Goal: Information Seeking & Learning: Learn about a topic

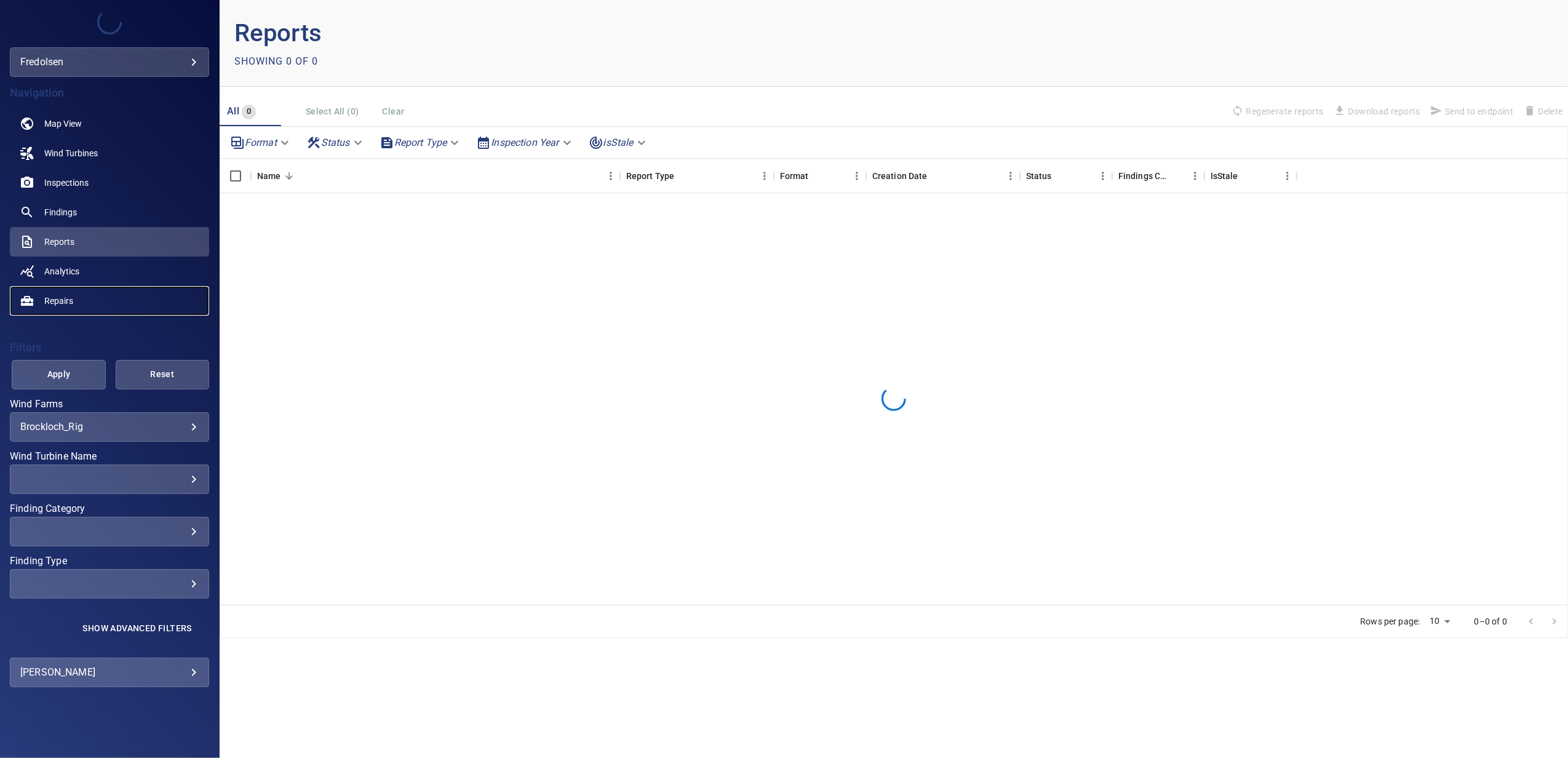
click at [66, 300] on span "Repairs" at bounding box center [58, 300] width 29 height 12
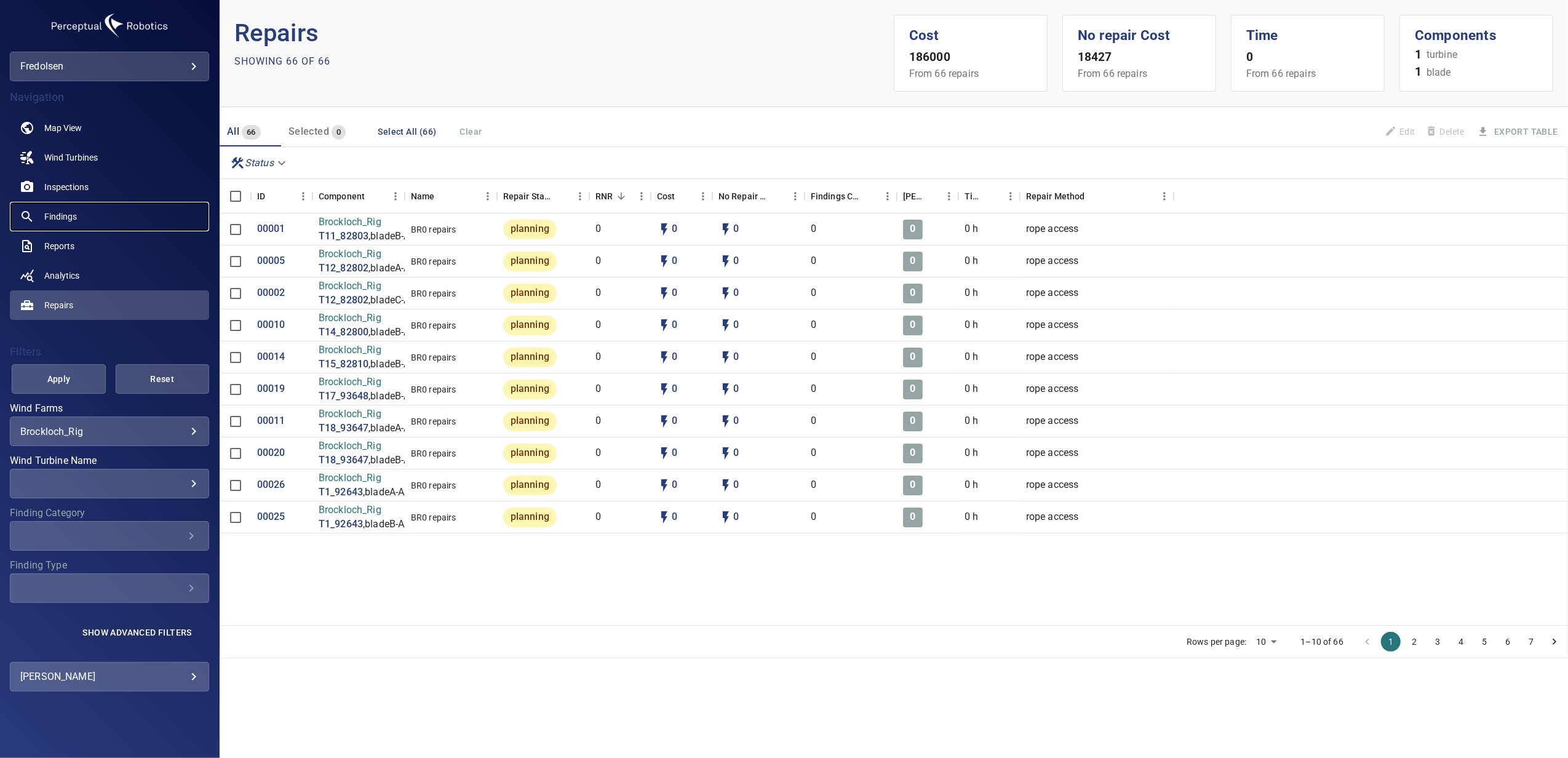
click at [70, 212] on span "Findings" at bounding box center [60, 216] width 32 height 12
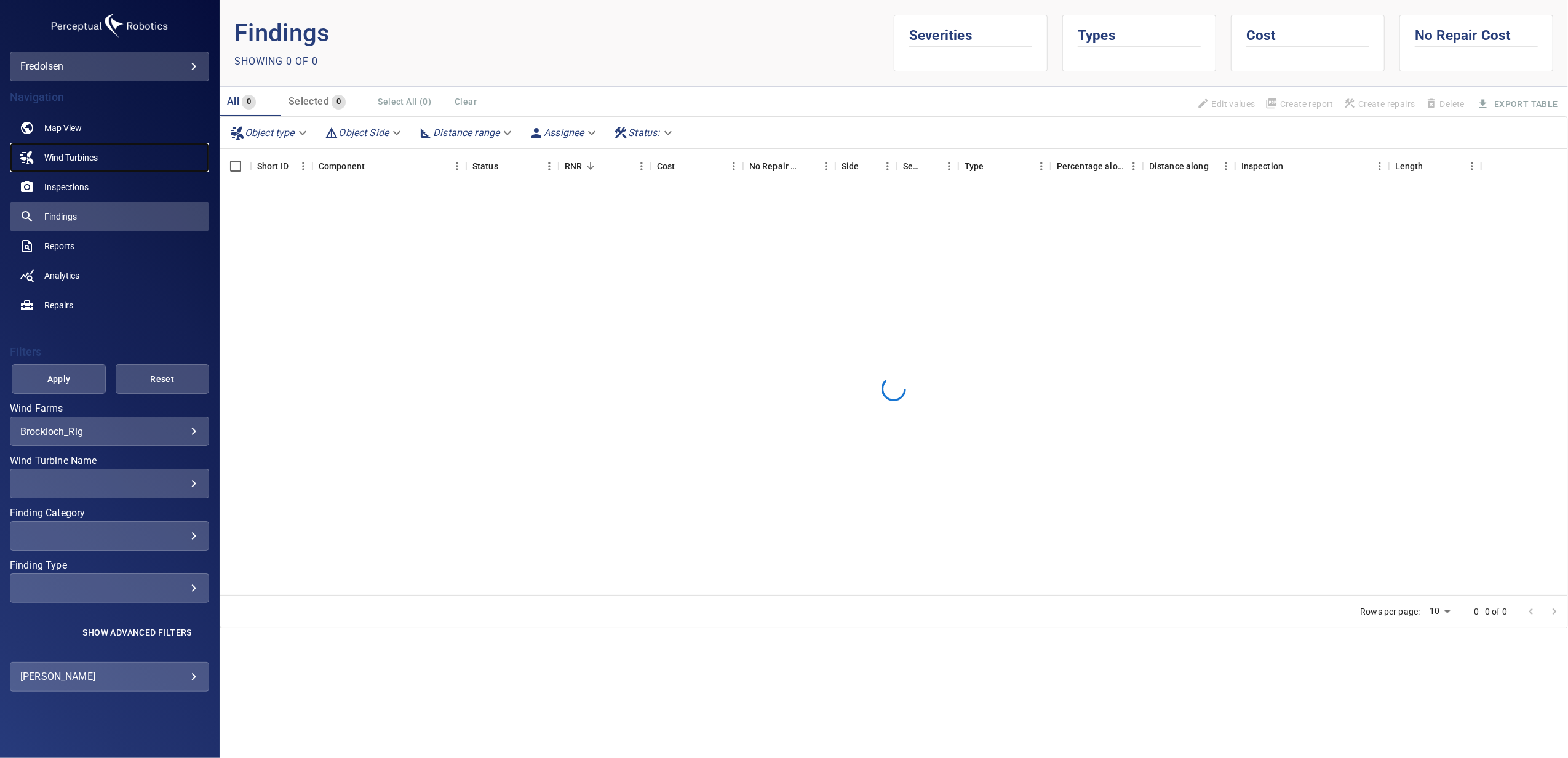
click at [71, 156] on span "Wind Turbines" at bounding box center [71, 157] width 54 height 12
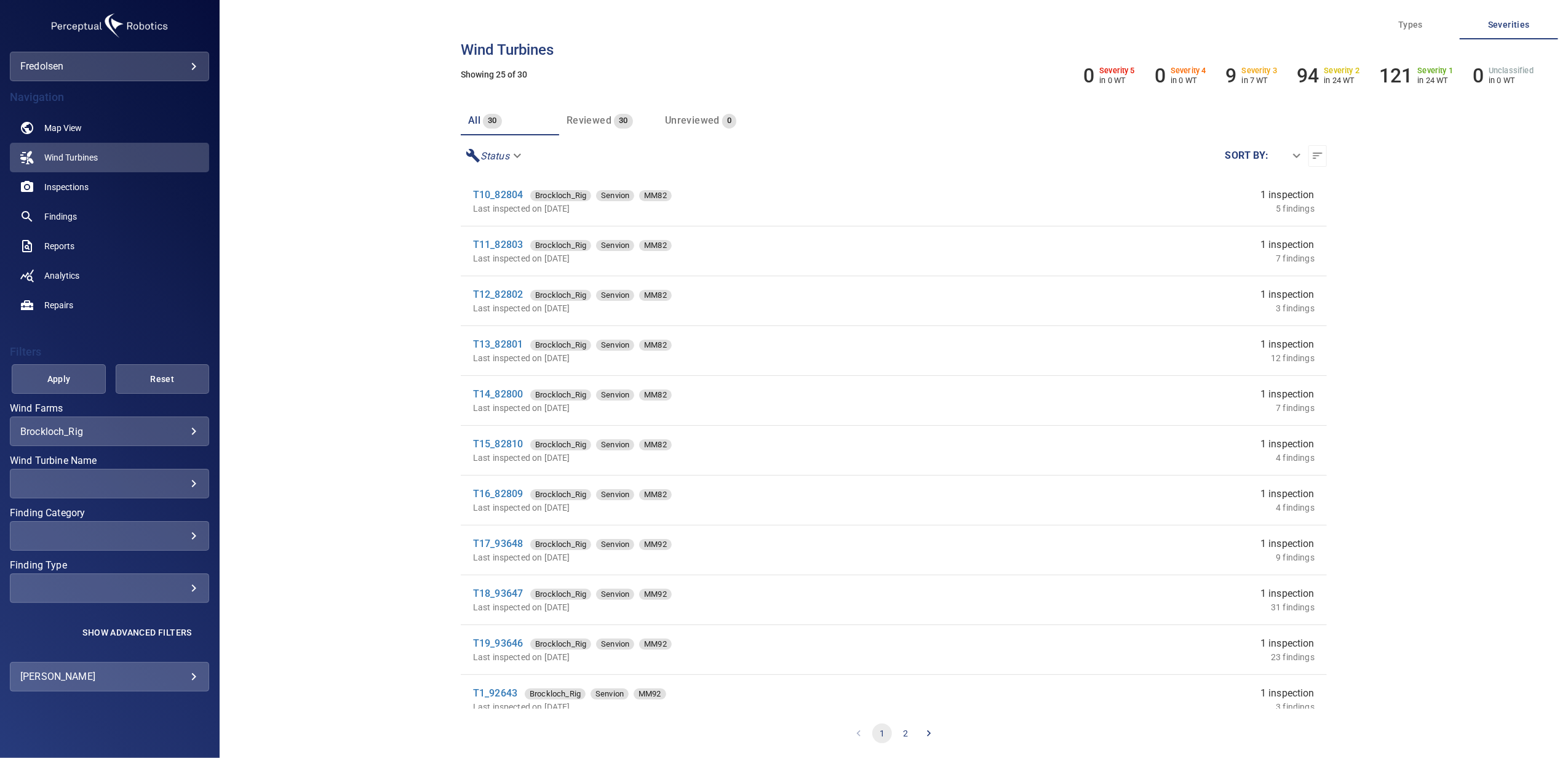
click at [56, 428] on body "**********" at bounding box center [784, 379] width 1568 height 758
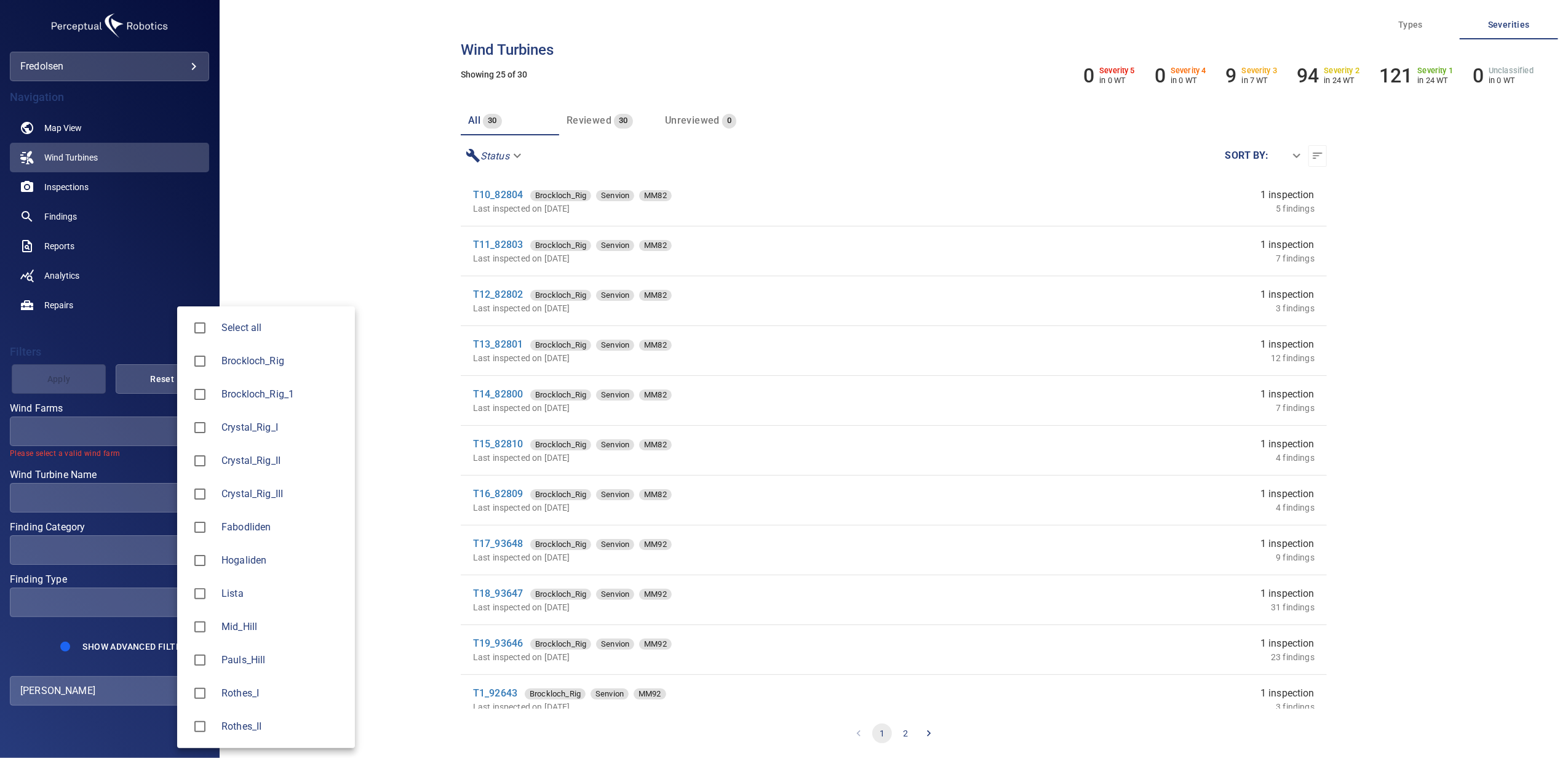
type input "*********"
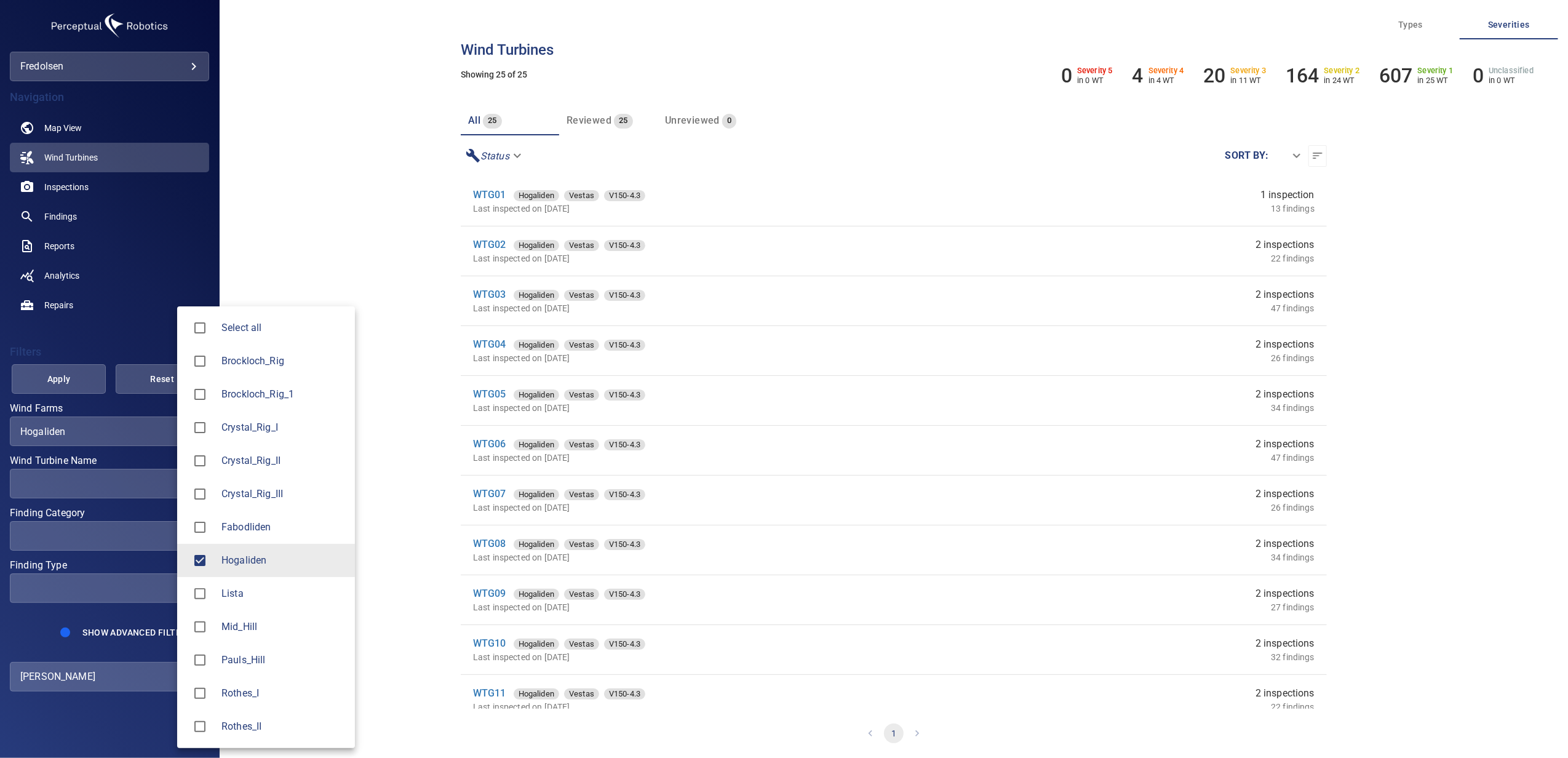
click at [122, 347] on div at bounding box center [784, 379] width 1568 height 758
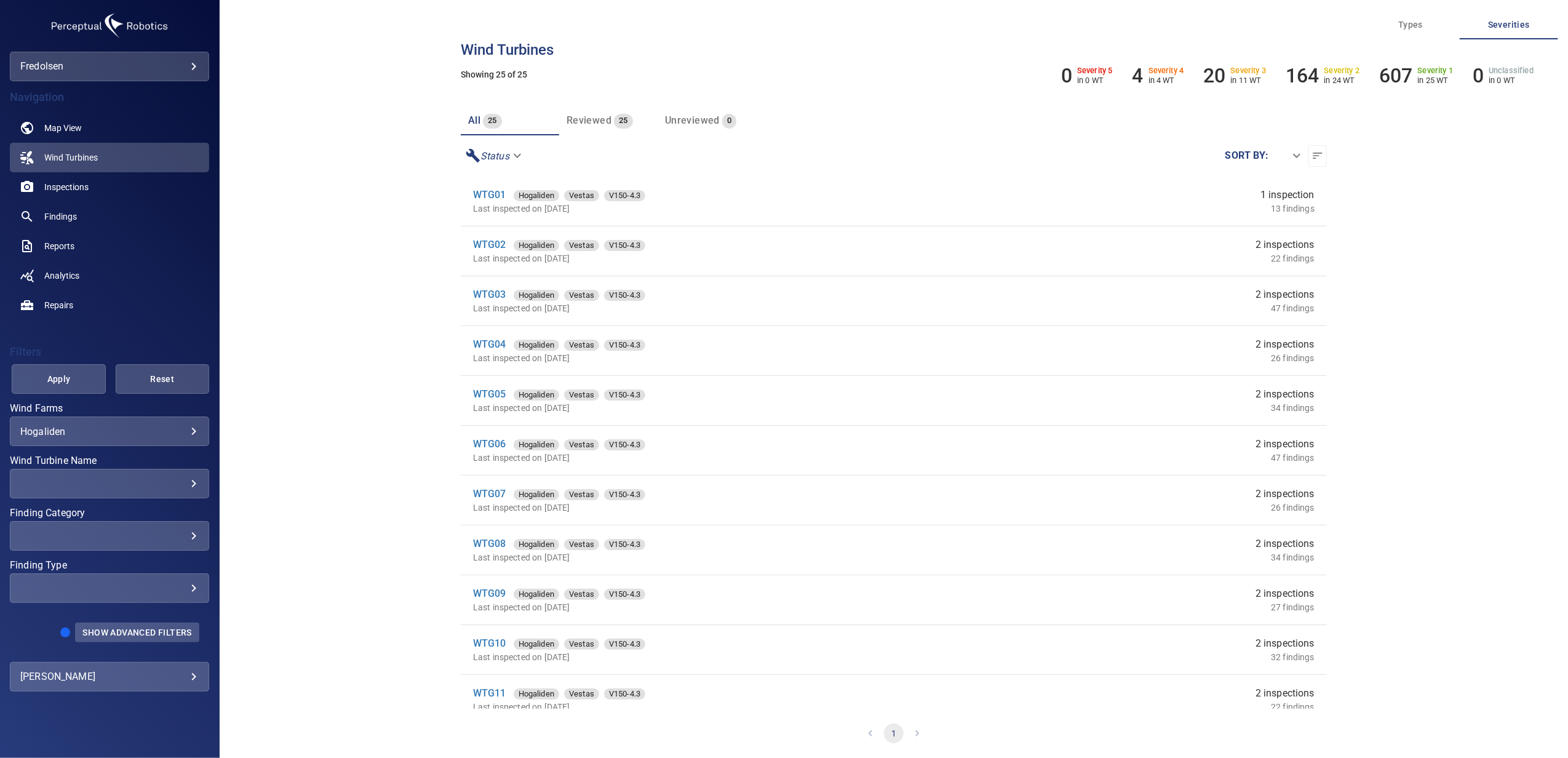
click at [121, 632] on span "Show Advanced Filters" at bounding box center [137, 632] width 109 height 10
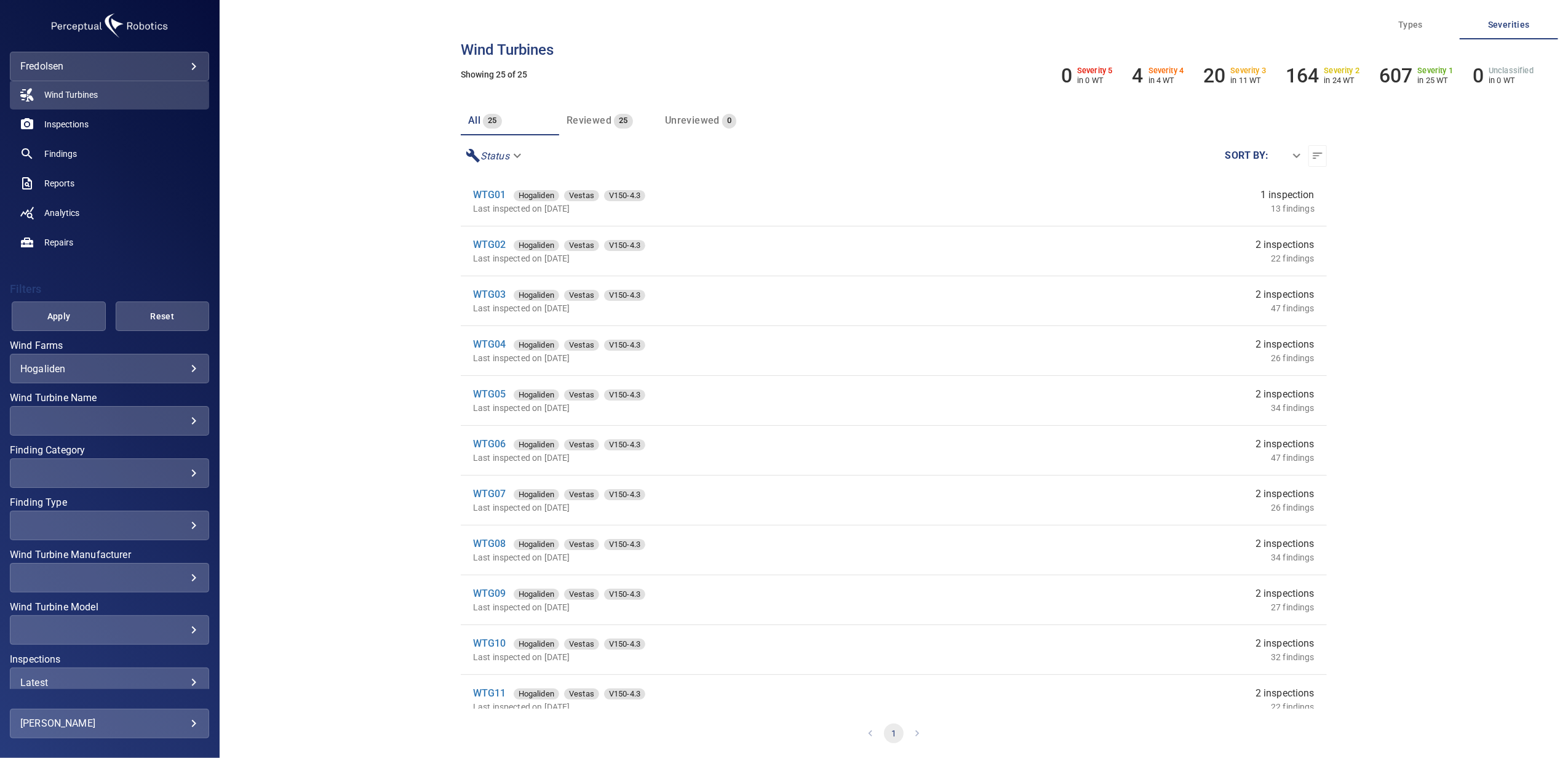
scroll to position [121, 0]
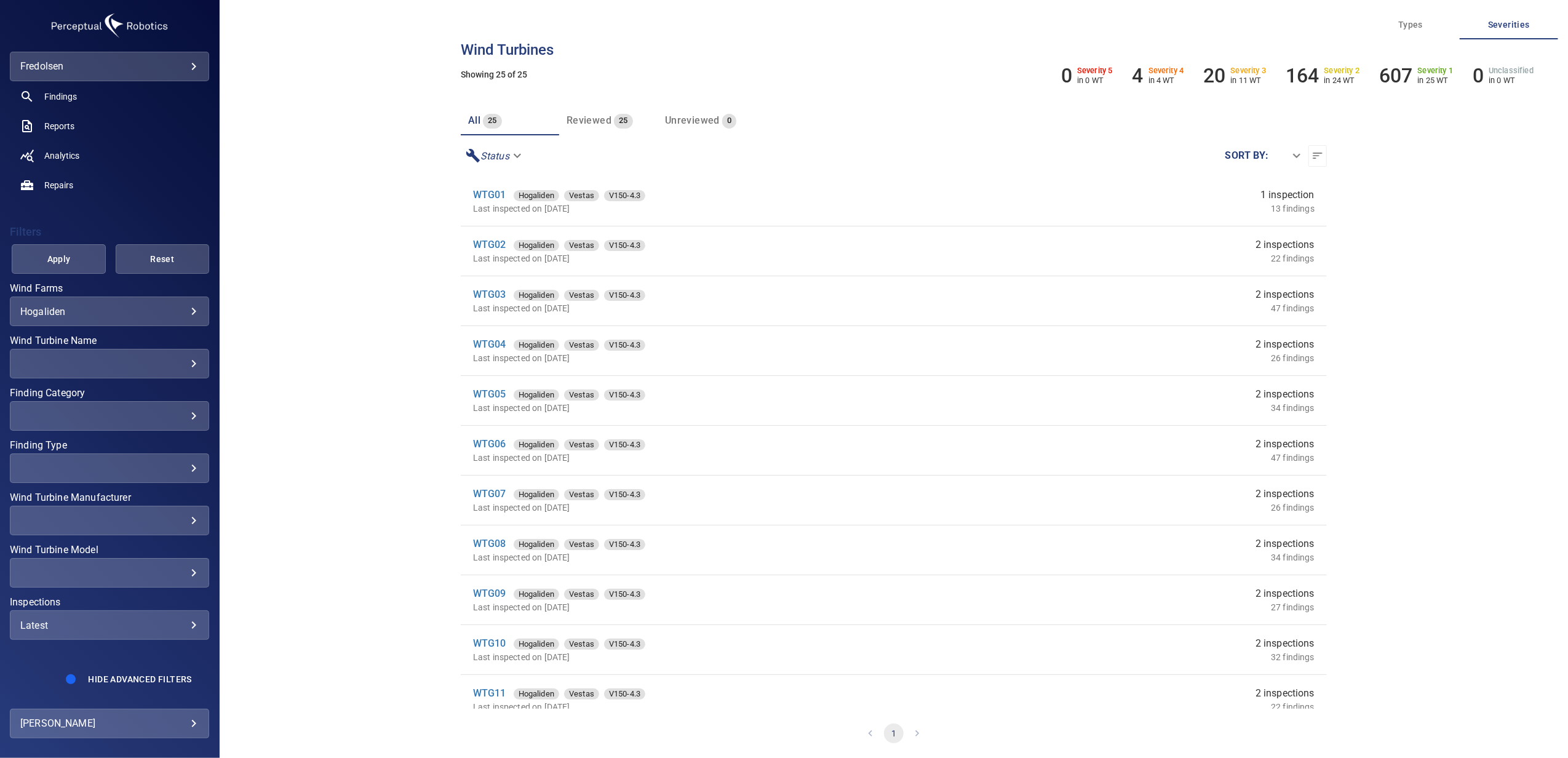
click at [109, 629] on div "Latest" at bounding box center [109, 625] width 178 height 12
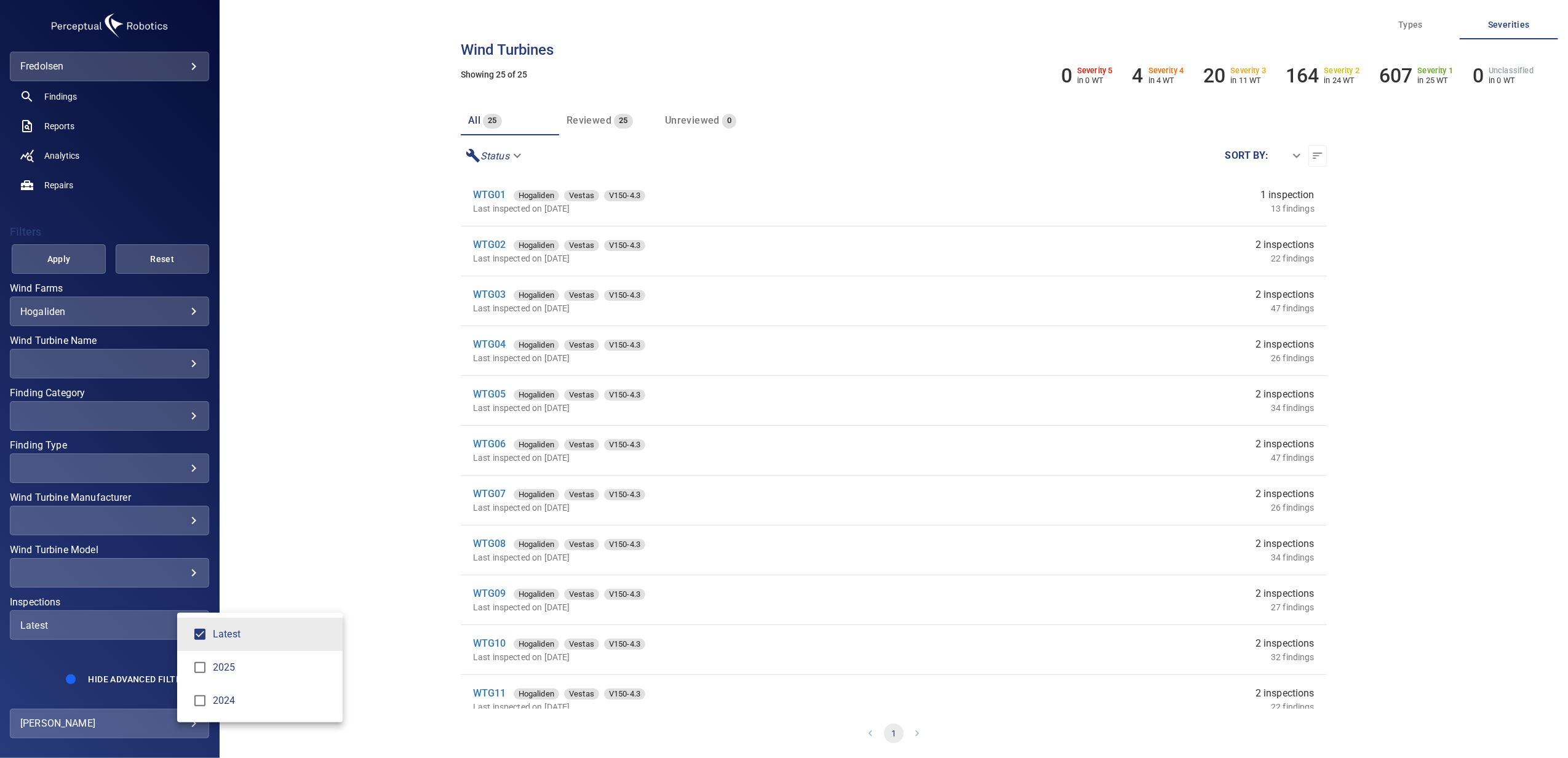
click at [117, 210] on div "Inspections" at bounding box center [784, 379] width 1568 height 758
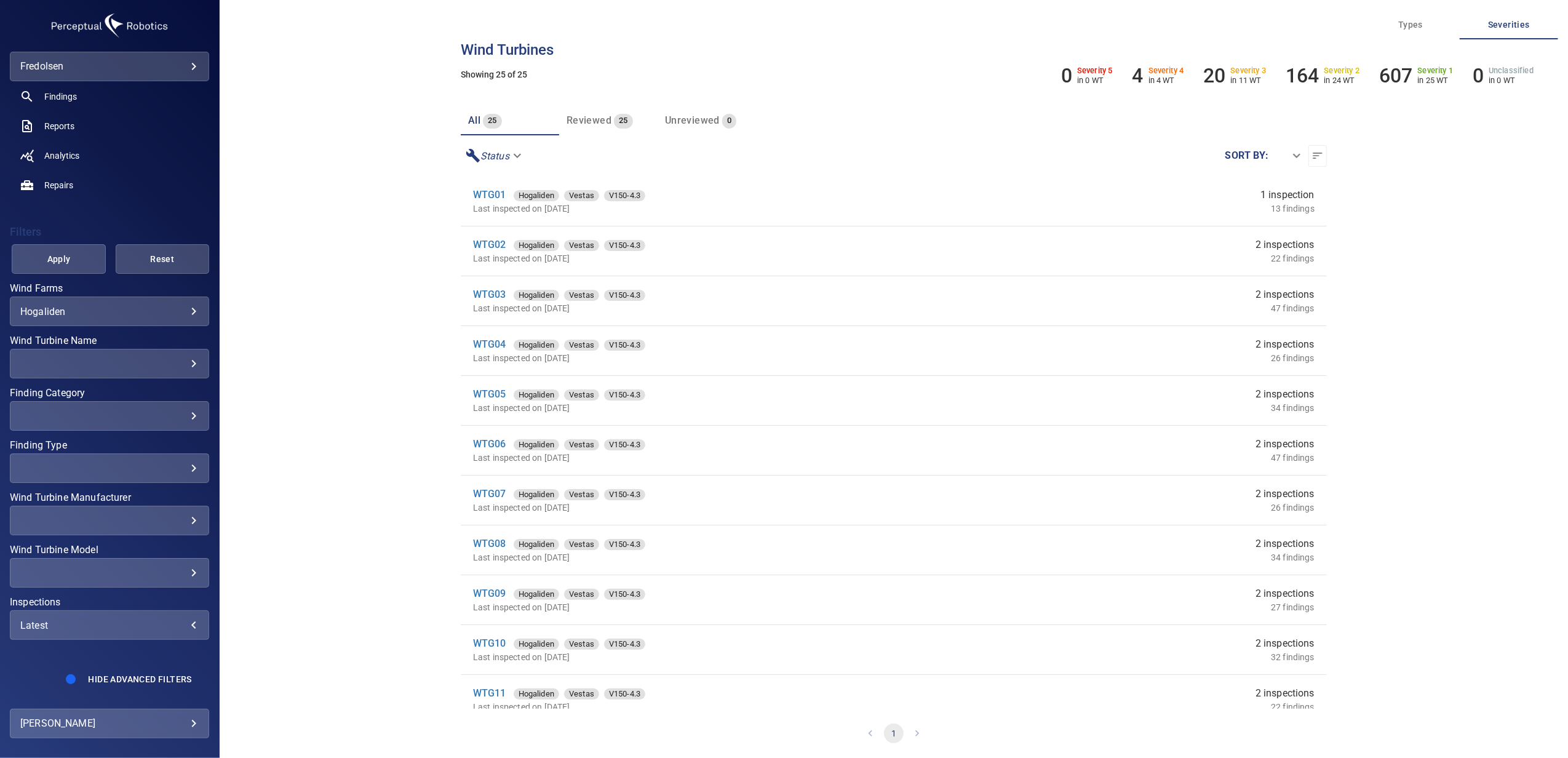
click at [115, 629] on div "Latest" at bounding box center [109, 625] width 178 height 12
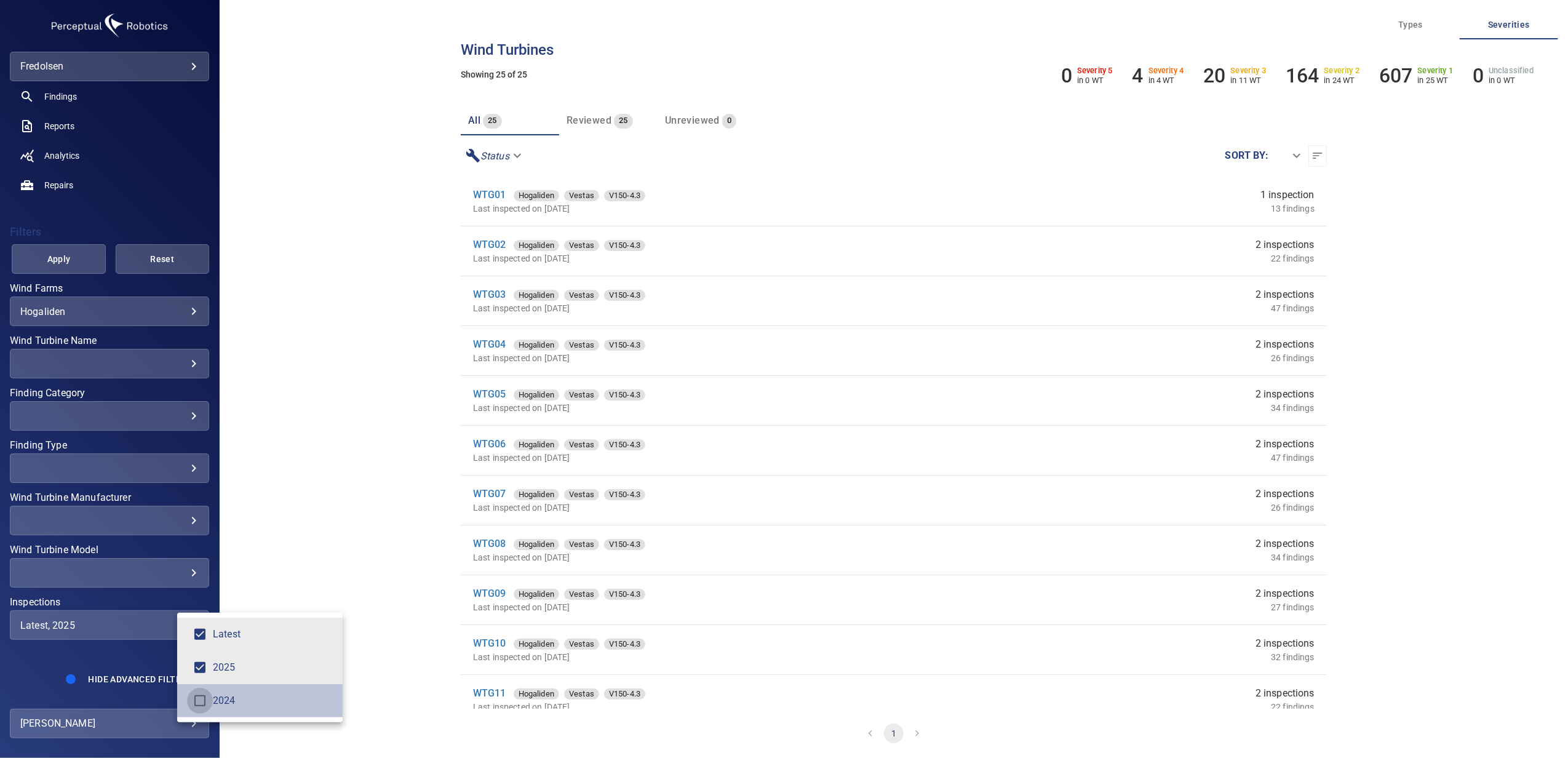
type input "**********"
click at [42, 259] on div "Inspections" at bounding box center [784, 379] width 1568 height 758
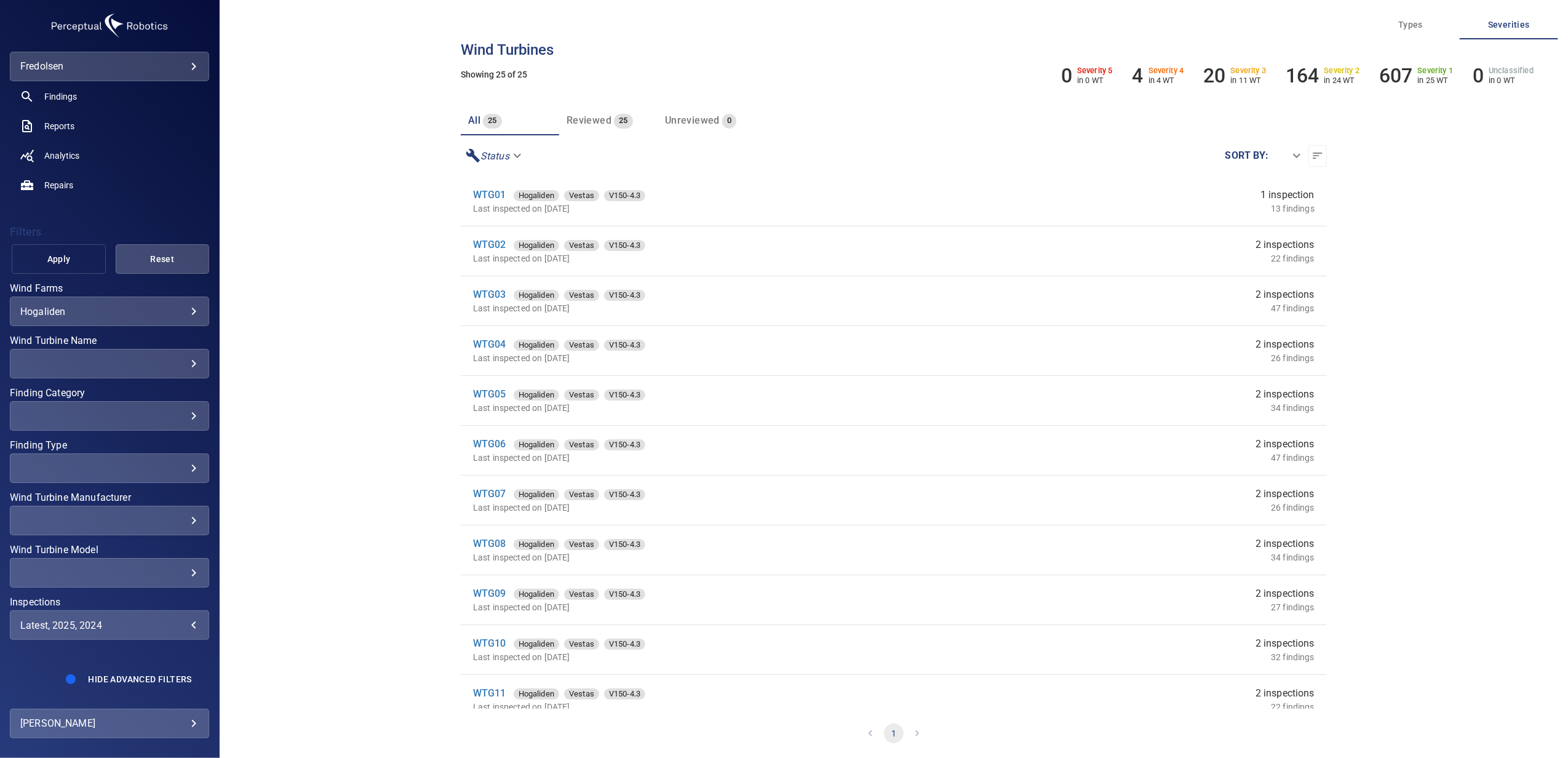
click at [55, 259] on span "Apply" at bounding box center [58, 259] width 63 height 16
click at [492, 294] on link "WTG03" at bounding box center [489, 294] width 33 height 12
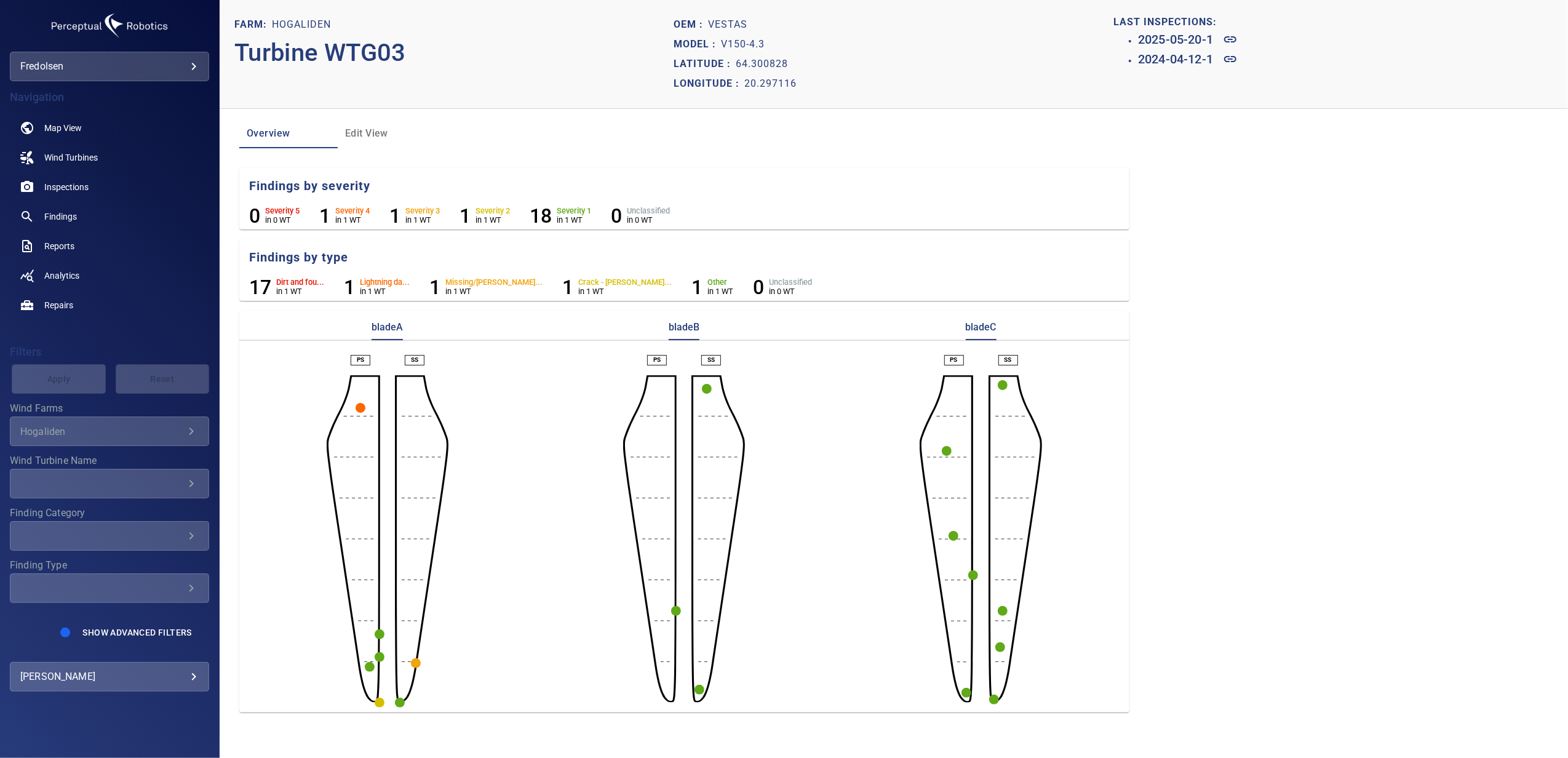
click at [359, 407] on circle "button" at bounding box center [360, 407] width 10 height 10
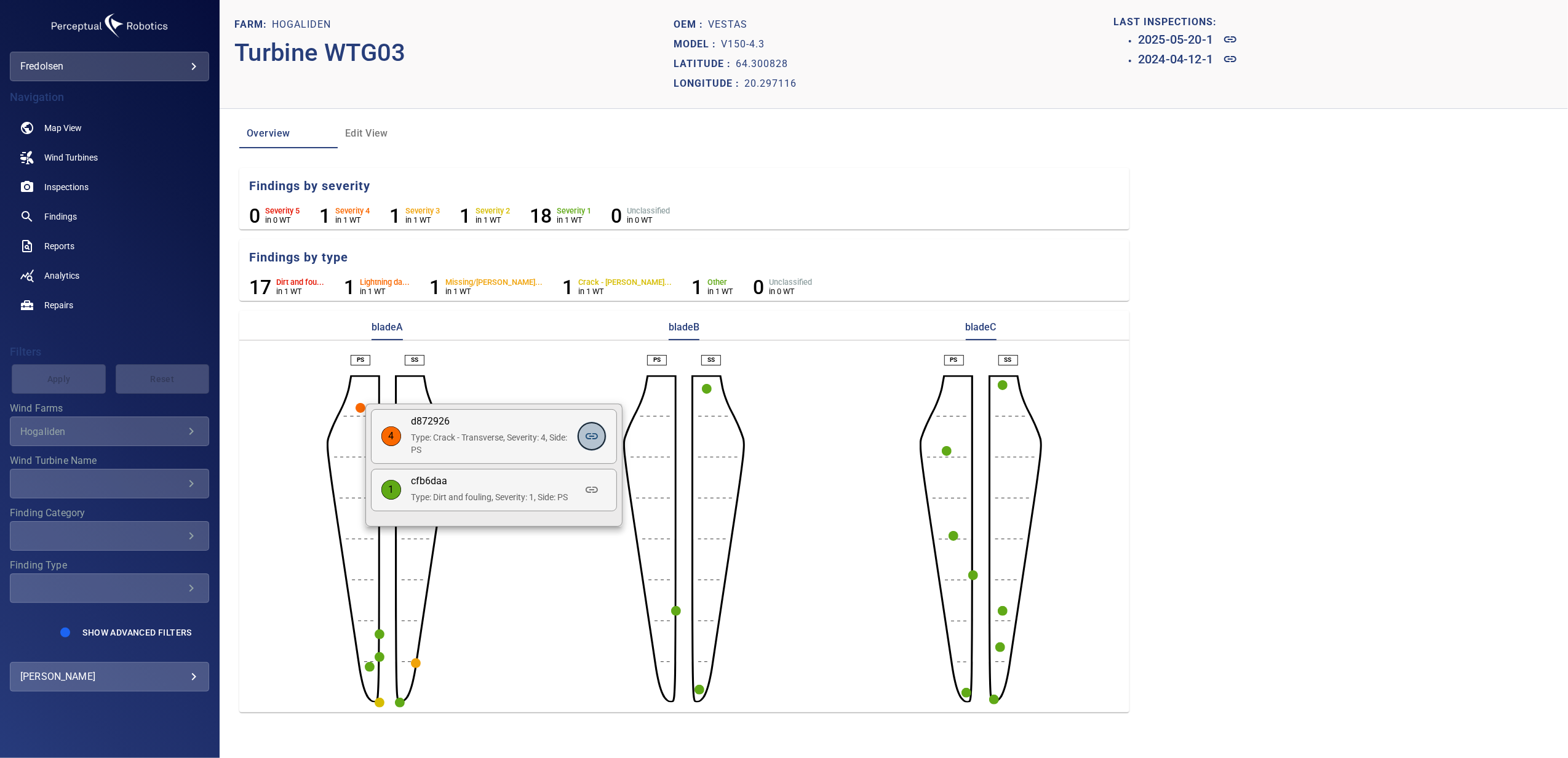
click at [592, 439] on icon at bounding box center [592, 436] width 15 height 15
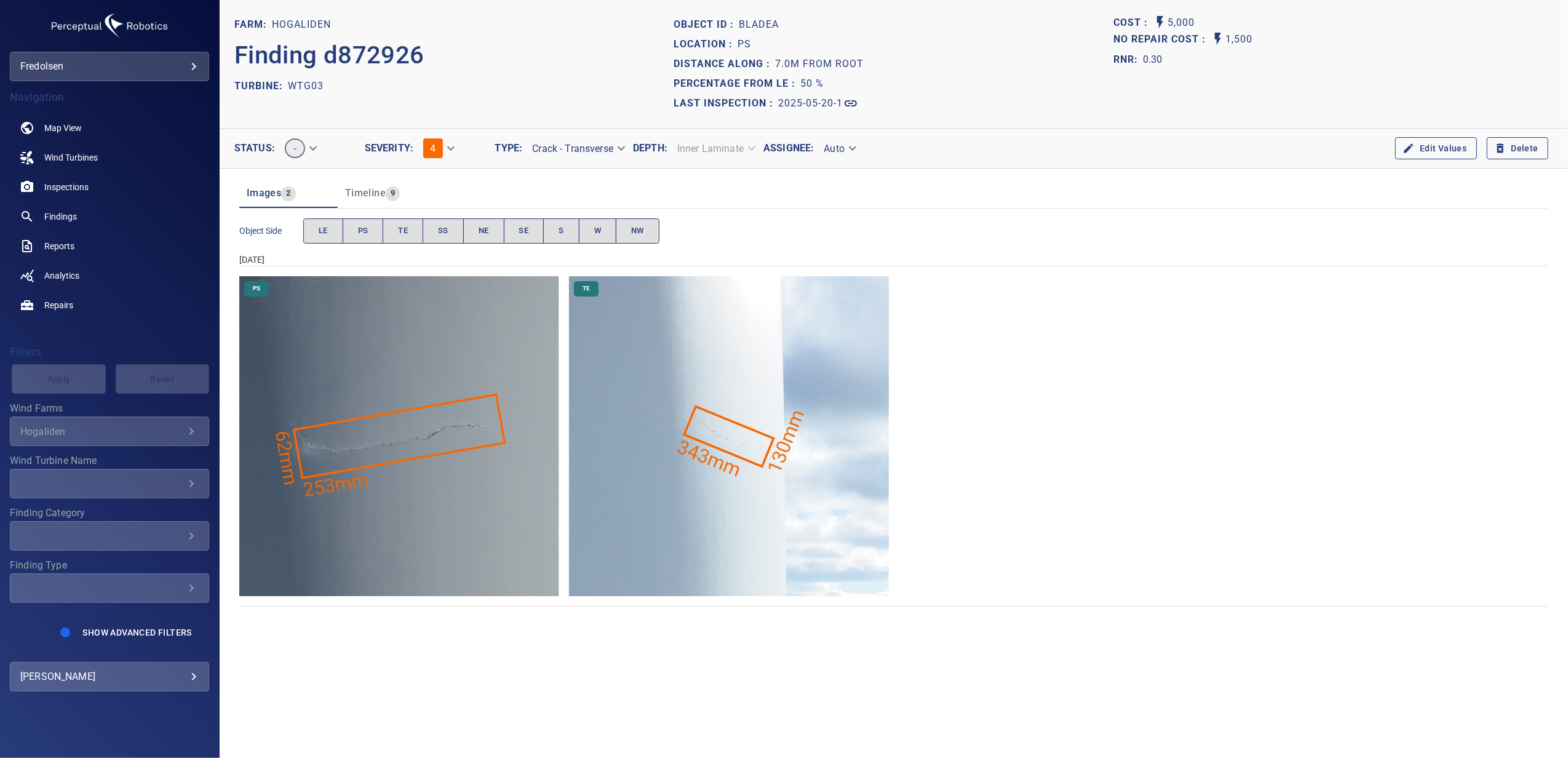
click at [461, 485] on img "Hogaliden/WTG03/2025-05-20-1/2025-05-20-6/image56wp60.jpg" at bounding box center [399, 436] width 320 height 319
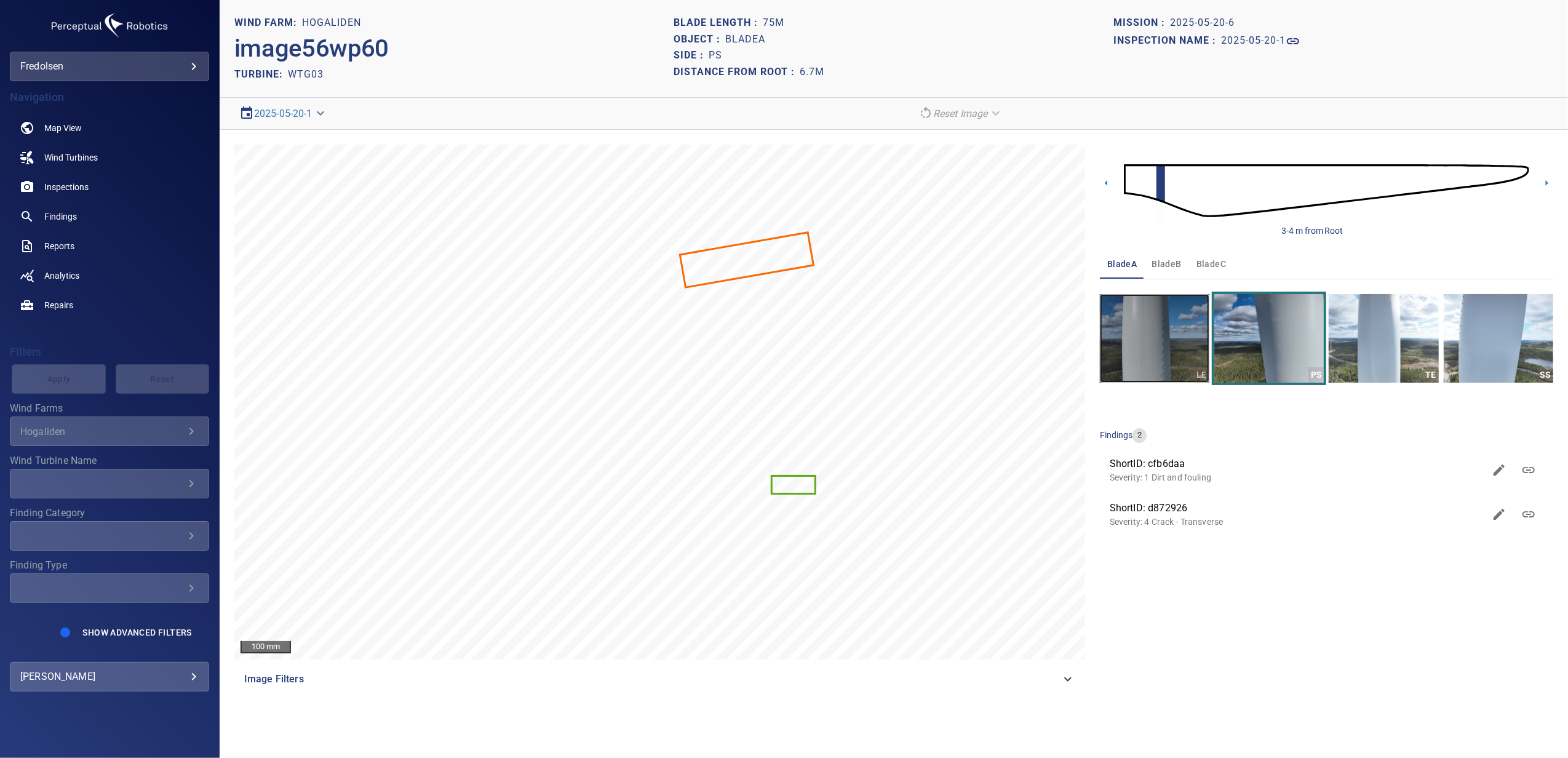
click at [1163, 353] on img "button" at bounding box center [1154, 338] width 110 height 89
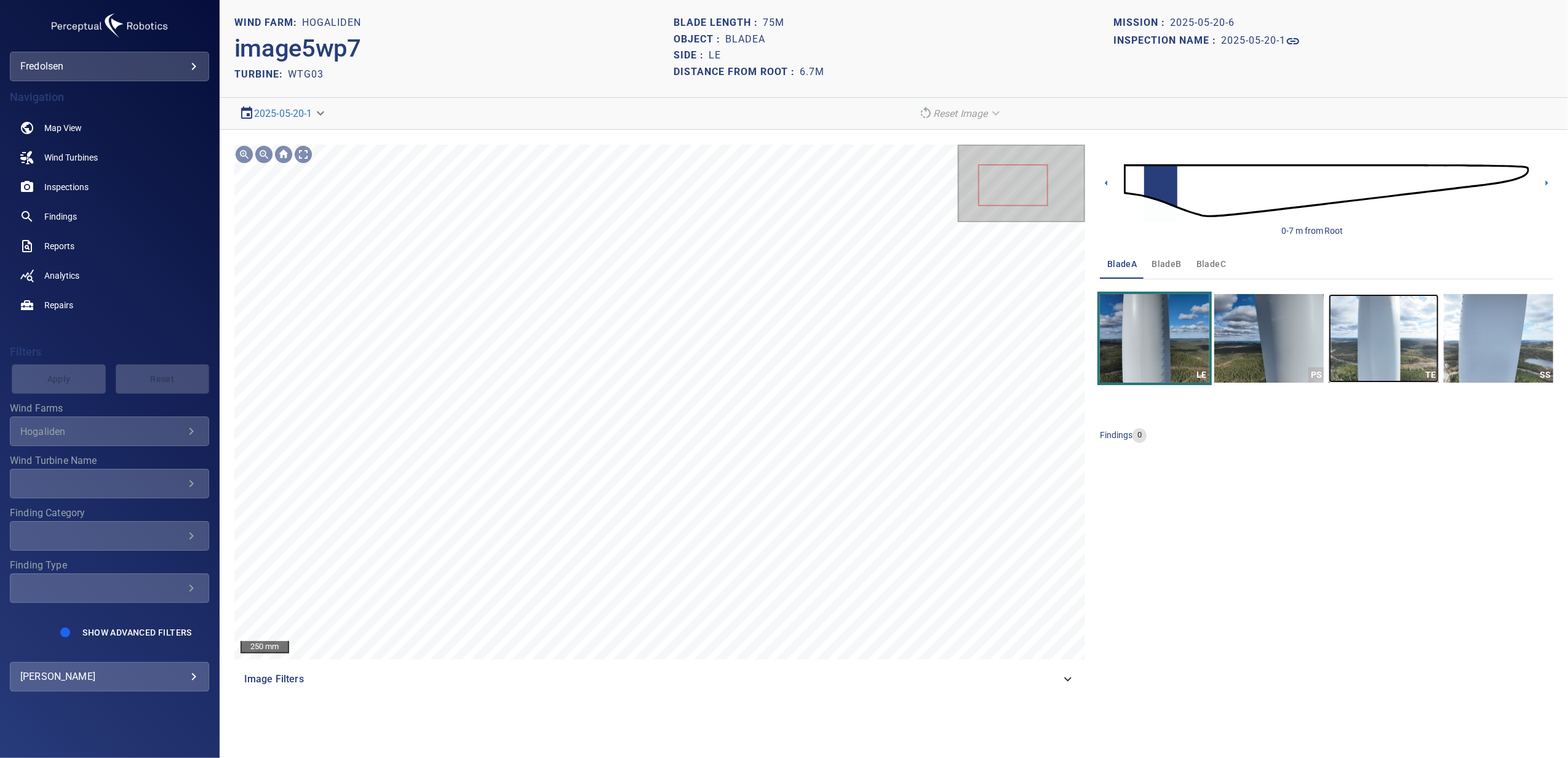
click at [1420, 358] on img "button" at bounding box center [1383, 338] width 110 height 89
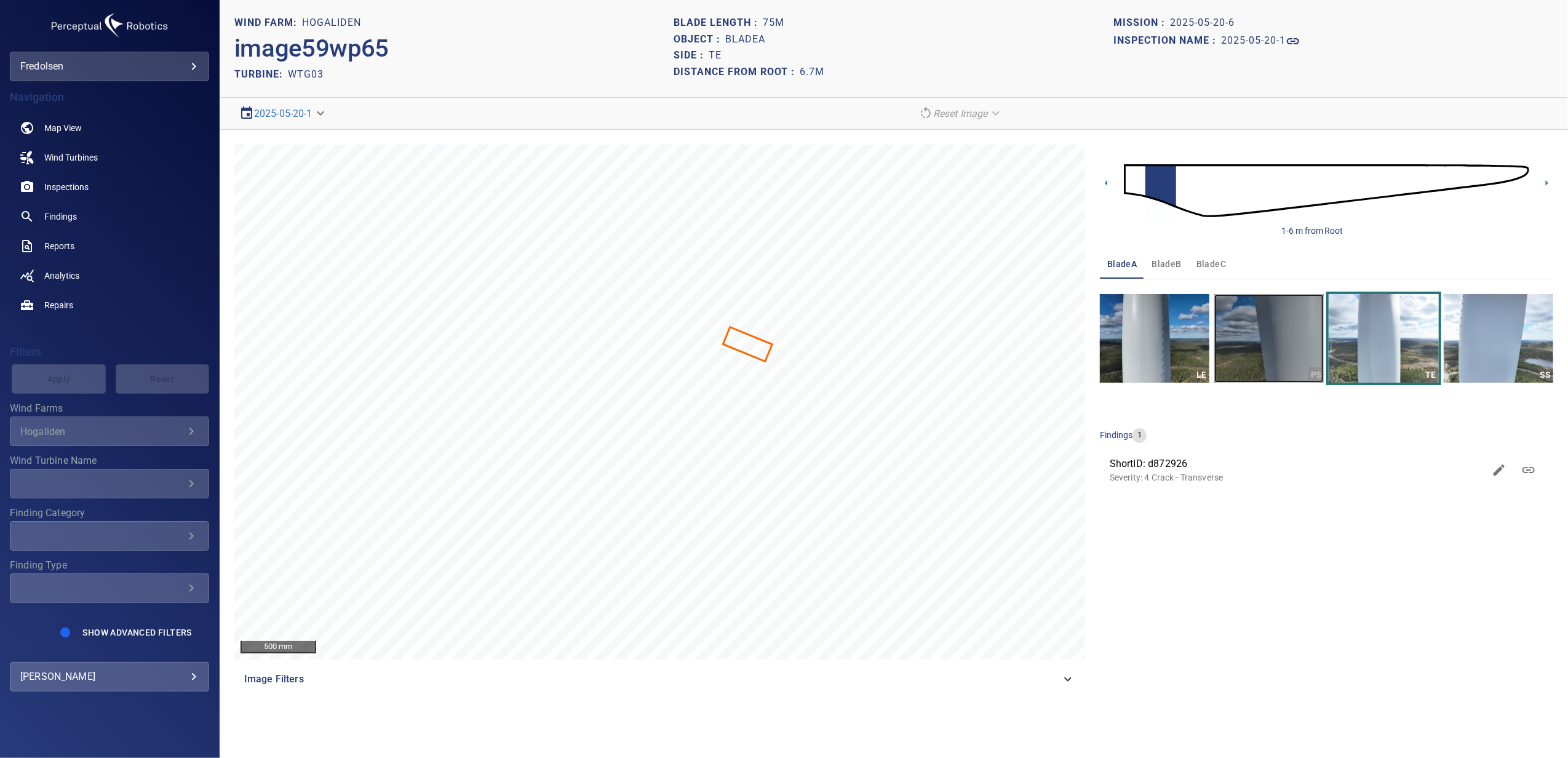
click at [1287, 357] on img "button" at bounding box center [1269, 338] width 110 height 89
